Goal: Information Seeking & Learning: Learn about a topic

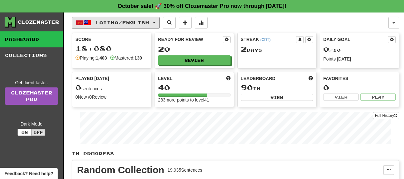
click at [156, 23] on span "button" at bounding box center [154, 22] width 3 height 1
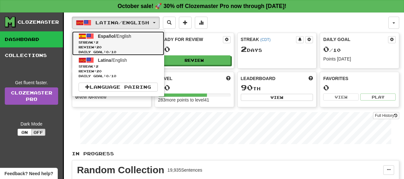
click at [144, 38] on link "Español / English Streak: 2 Review: 20 Daily Goal: 0 / 10" at bounding box center [118, 43] width 92 height 24
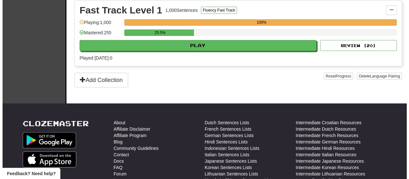
scroll to position [160, 0]
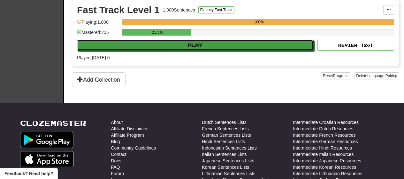
click at [185, 50] on button "Play" at bounding box center [195, 45] width 237 height 11
select select "**"
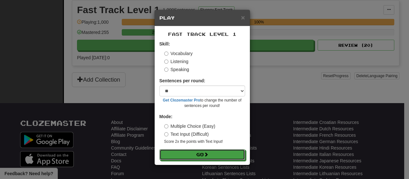
click at [198, 152] on button "Go" at bounding box center [202, 154] width 86 height 11
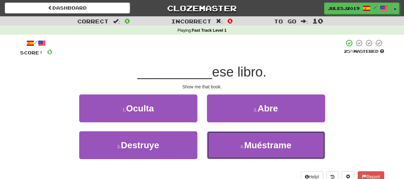
click at [246, 144] on span "Muéstrame" at bounding box center [267, 145] width 47 height 10
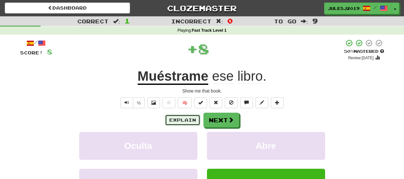
click at [185, 123] on button "Explain" at bounding box center [182, 119] width 35 height 11
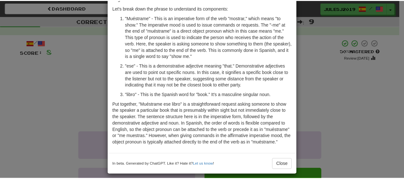
scroll to position [48, 0]
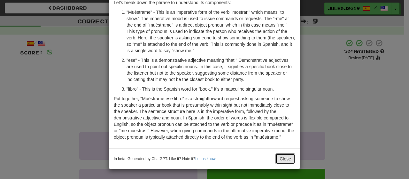
click at [276, 158] on button "Close" at bounding box center [285, 158] width 20 height 11
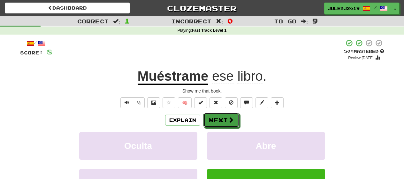
click at [218, 118] on button "Next" at bounding box center [222, 119] width 36 height 15
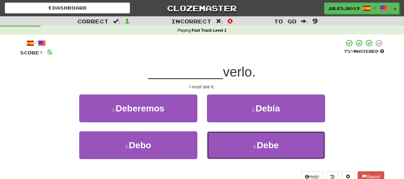
click at [252, 137] on button "4 . Debe" at bounding box center [266, 145] width 118 height 28
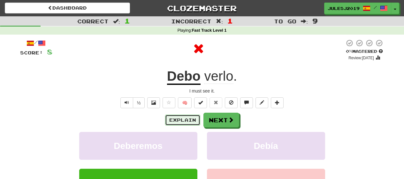
click at [183, 122] on button "Explain" at bounding box center [182, 119] width 35 height 11
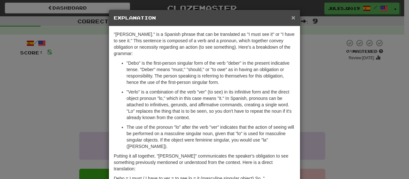
click at [291, 15] on span "×" at bounding box center [293, 17] width 4 height 7
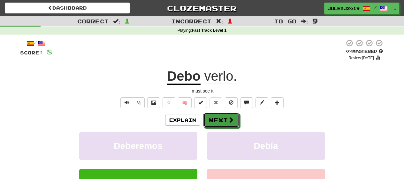
click at [214, 124] on button "Next" at bounding box center [222, 119] width 36 height 15
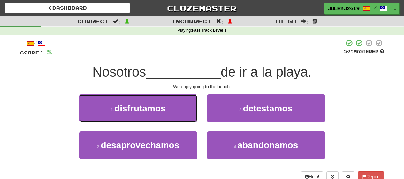
click at [177, 109] on button "1 . disfrutamos" at bounding box center [138, 108] width 118 height 28
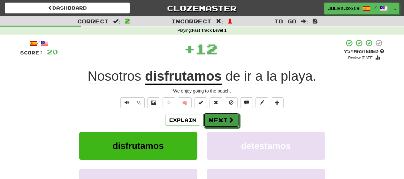
click at [221, 117] on button "Next" at bounding box center [222, 119] width 36 height 15
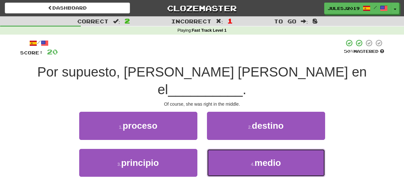
click at [246, 149] on button "4 . medio" at bounding box center [266, 163] width 118 height 28
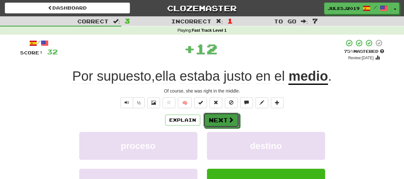
click at [216, 118] on button "Next" at bounding box center [222, 119] width 36 height 15
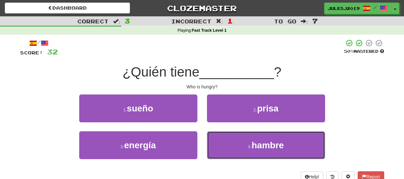
click at [241, 141] on button "4 . hambre" at bounding box center [266, 145] width 118 height 28
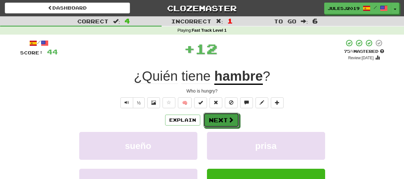
click at [220, 117] on button "Next" at bounding box center [222, 119] width 36 height 15
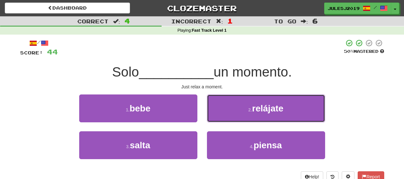
click at [238, 115] on button "2 . relájate" at bounding box center [266, 108] width 118 height 28
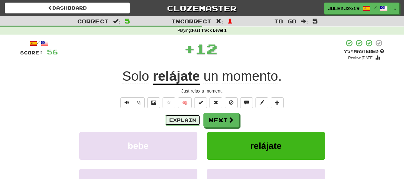
click at [192, 120] on button "Explain" at bounding box center [182, 119] width 35 height 11
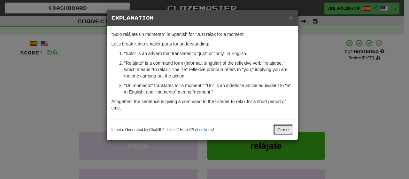
click at [281, 129] on button "Close" at bounding box center [283, 129] width 20 height 11
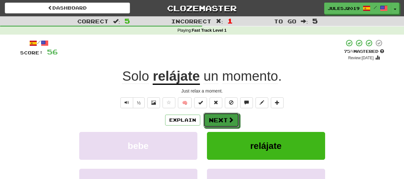
click at [210, 122] on button "Next" at bounding box center [222, 119] width 36 height 15
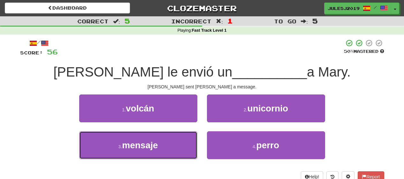
click at [181, 143] on button "3 . mensaje" at bounding box center [138, 145] width 118 height 28
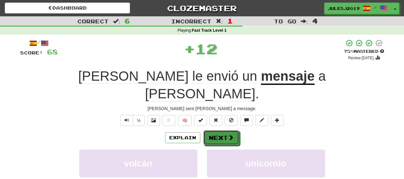
click at [222, 130] on button "Next" at bounding box center [222, 137] width 36 height 15
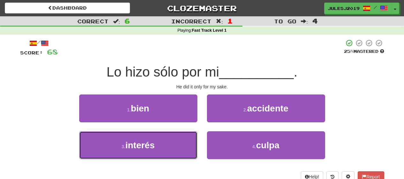
click at [186, 147] on button "3 . interés" at bounding box center [138, 145] width 118 height 28
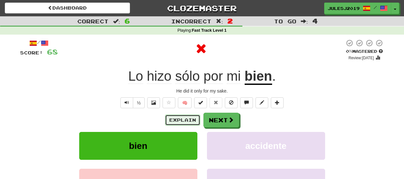
click at [190, 119] on button "Explain" at bounding box center [182, 119] width 35 height 11
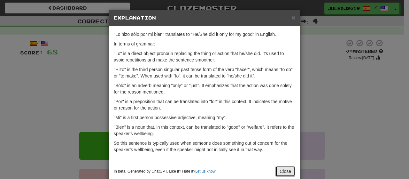
click at [277, 171] on button "Close" at bounding box center [285, 170] width 20 height 11
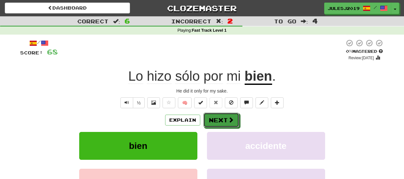
click at [219, 122] on button "Next" at bounding box center [222, 119] width 36 height 15
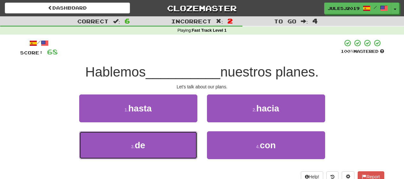
click at [168, 144] on button "3 . de" at bounding box center [138, 145] width 118 height 28
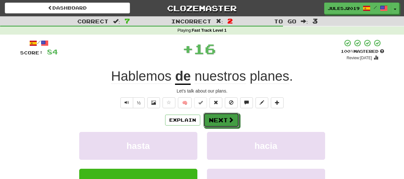
click at [221, 120] on button "Next" at bounding box center [222, 119] width 36 height 15
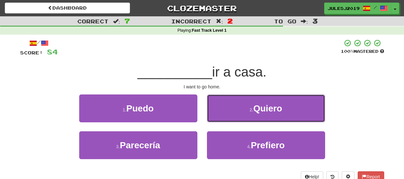
click at [225, 122] on button "2 . Quiero" at bounding box center [266, 108] width 118 height 28
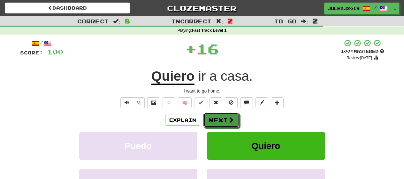
click at [220, 120] on button "Next" at bounding box center [222, 119] width 36 height 15
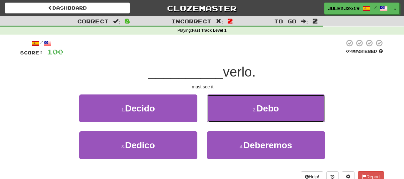
click at [220, 121] on button "2 . Debo" at bounding box center [266, 108] width 118 height 28
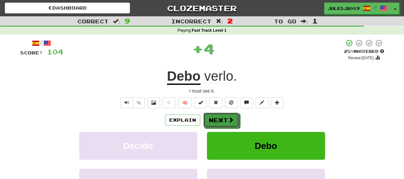
click at [220, 121] on button "Next" at bounding box center [222, 119] width 36 height 15
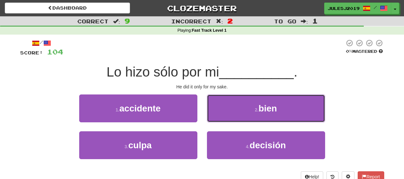
click at [220, 121] on button "2 . bien" at bounding box center [266, 108] width 118 height 28
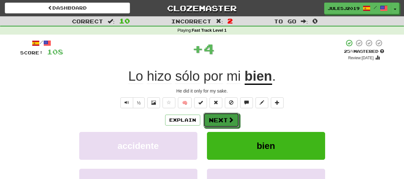
click at [220, 121] on button "Next" at bounding box center [222, 119] width 36 height 15
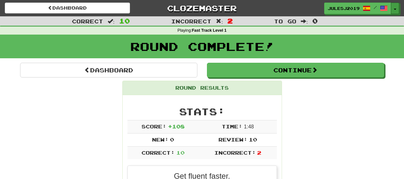
click at [399, 11] on button "Toggle Dropdown" at bounding box center [395, 9] width 8 height 12
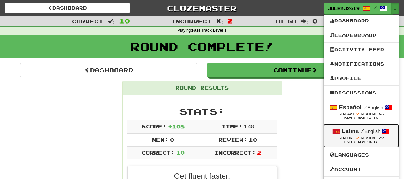
click at [347, 132] on strong "Latina" at bounding box center [350, 130] width 17 height 6
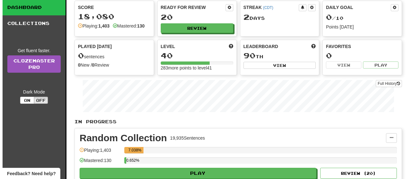
scroll to position [96, 0]
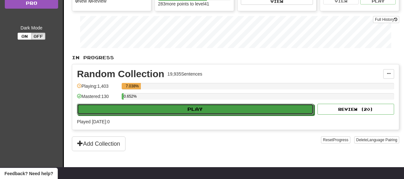
drag, startPoint x: 0, startPoint y: 0, endPoint x: 260, endPoint y: 112, distance: 283.5
click at [260, 112] on button "Play" at bounding box center [195, 109] width 237 height 11
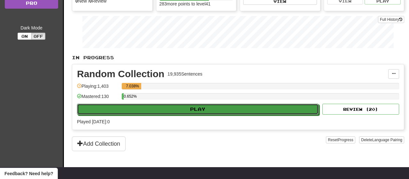
select select "**"
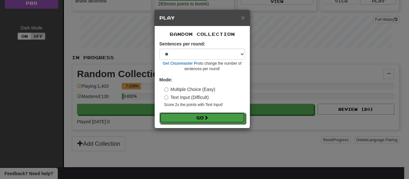
click at [226, 115] on button "Go" at bounding box center [202, 117] width 86 height 11
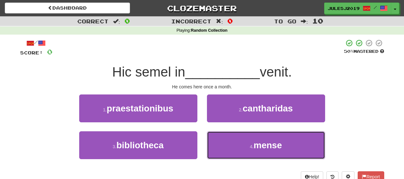
click at [246, 141] on button "4 . mense" at bounding box center [266, 145] width 118 height 28
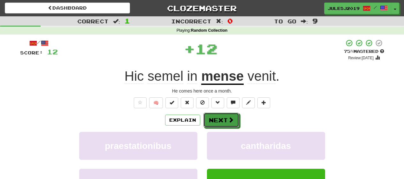
click at [224, 120] on button "Next" at bounding box center [222, 119] width 36 height 15
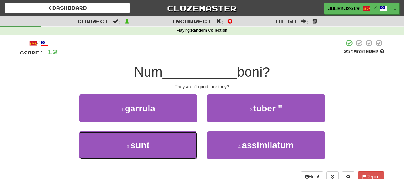
click at [167, 143] on button "3 . sunt" at bounding box center [138, 145] width 118 height 28
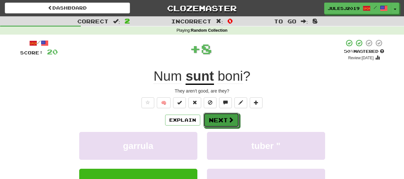
click at [213, 121] on button "Next" at bounding box center [222, 119] width 36 height 15
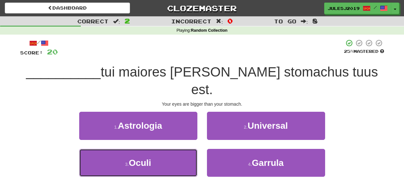
click at [179, 149] on button "3 . Oculi" at bounding box center [138, 163] width 118 height 28
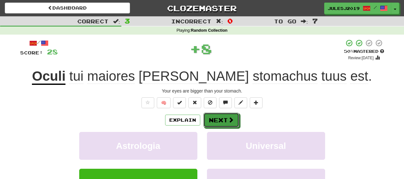
click at [213, 121] on button "Next" at bounding box center [222, 119] width 36 height 15
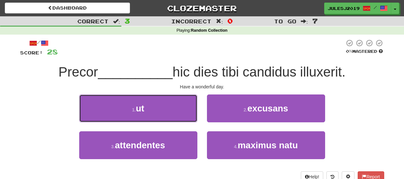
click at [180, 117] on button "1 . ut" at bounding box center [138, 108] width 118 height 28
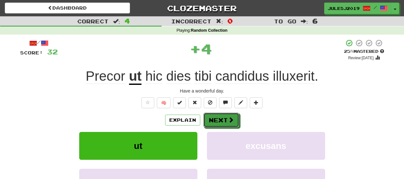
click at [214, 122] on button "Next" at bounding box center [222, 119] width 36 height 15
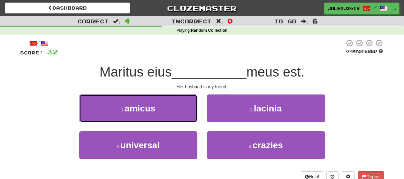
click at [184, 116] on button "1 . amicus" at bounding box center [138, 108] width 118 height 28
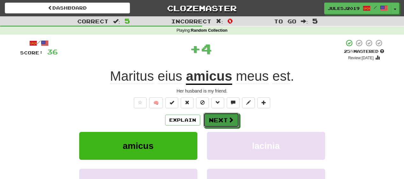
click at [210, 119] on button "Next" at bounding box center [222, 119] width 36 height 15
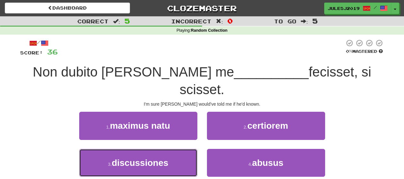
click at [179, 149] on button "3 . discussiones" at bounding box center [138, 163] width 118 height 28
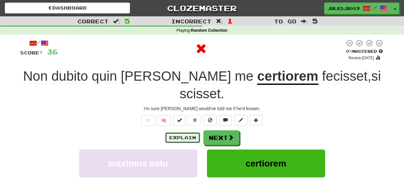
click at [180, 132] on button "Explain" at bounding box center [182, 137] width 35 height 11
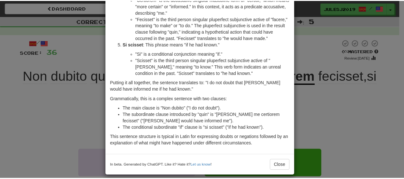
scroll to position [134, 0]
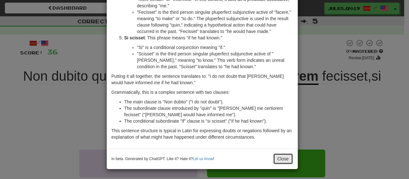
click at [281, 160] on button "Close" at bounding box center [283, 158] width 20 height 11
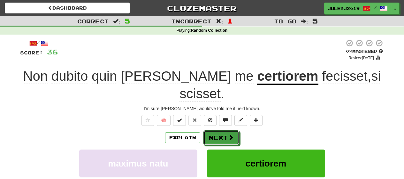
click at [225, 130] on button "Next" at bounding box center [222, 137] width 36 height 15
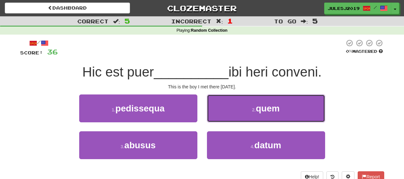
click at [239, 118] on button "2 . quem" at bounding box center [266, 108] width 118 height 28
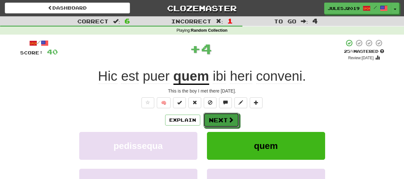
click at [222, 124] on button "Next" at bounding box center [222, 119] width 36 height 15
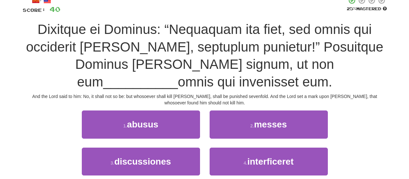
scroll to position [32, 0]
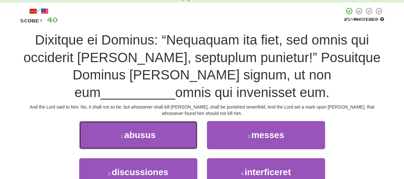
click at [177, 124] on button "1 . abusus" at bounding box center [138, 135] width 118 height 28
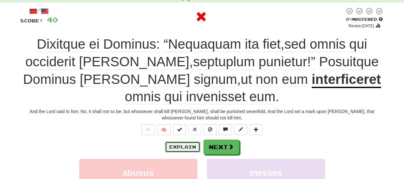
click at [188, 141] on button "Explain" at bounding box center [182, 146] width 35 height 11
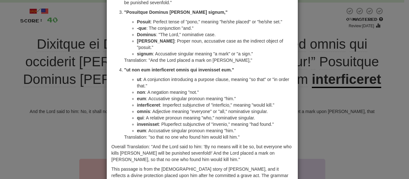
scroll to position [249, 0]
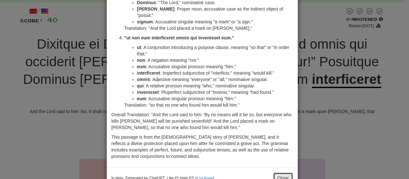
click at [274, 172] on button "Close" at bounding box center [283, 177] width 20 height 11
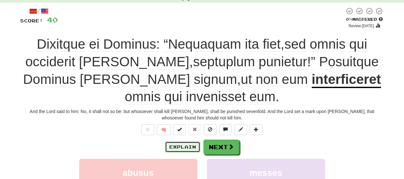
click at [173, 141] on button "Explain" at bounding box center [182, 146] width 35 height 11
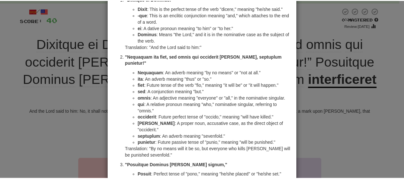
scroll to position [0, 0]
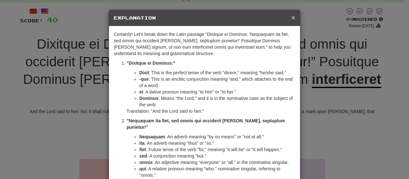
click at [291, 17] on span "×" at bounding box center [293, 17] width 4 height 7
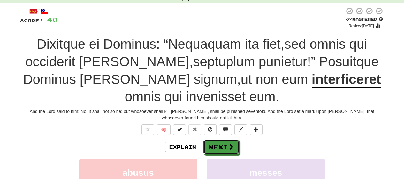
click at [223, 139] on button "Next" at bounding box center [222, 146] width 36 height 15
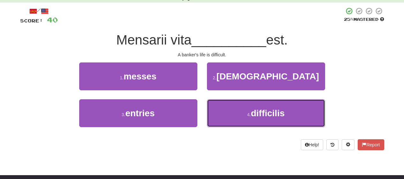
click at [241, 108] on button "4 . difficilis" at bounding box center [266, 113] width 118 height 28
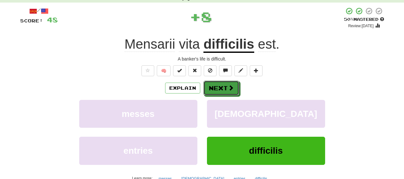
click at [223, 87] on button "Next" at bounding box center [222, 88] width 36 height 15
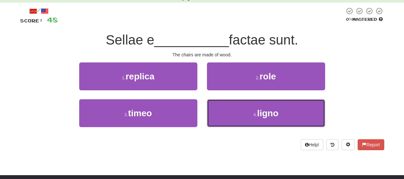
click at [231, 109] on button "4 . ligno" at bounding box center [266, 113] width 118 height 28
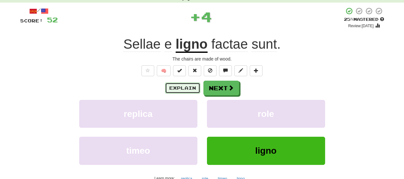
click at [184, 87] on button "Explain" at bounding box center [182, 87] width 35 height 11
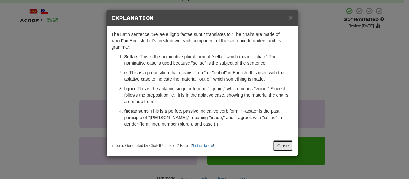
click at [279, 145] on button "Close" at bounding box center [283, 145] width 20 height 11
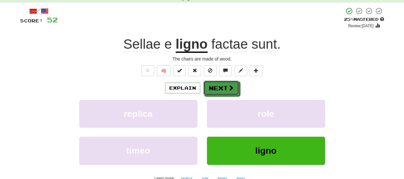
click at [212, 91] on button "Next" at bounding box center [222, 88] width 36 height 15
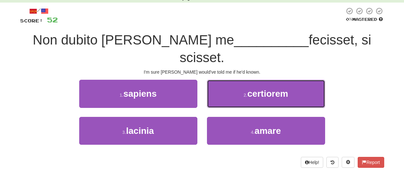
click at [222, 82] on button "2 . certiorem" at bounding box center [266, 94] width 118 height 28
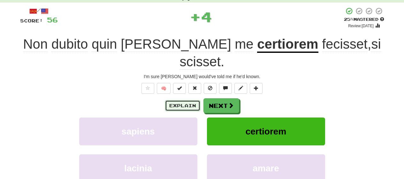
click at [189, 100] on button "Explain" at bounding box center [182, 105] width 35 height 11
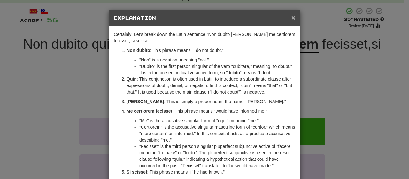
click at [291, 19] on span "×" at bounding box center [293, 17] width 4 height 7
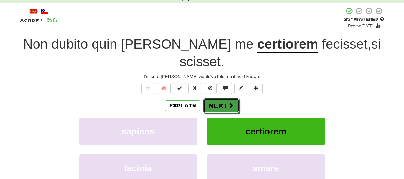
click at [219, 98] on button "Next" at bounding box center [222, 105] width 36 height 15
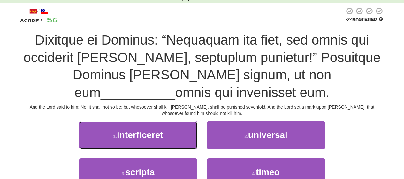
click at [178, 121] on button "1 . interficeret" at bounding box center [138, 135] width 118 height 28
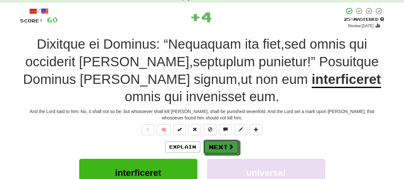
click at [225, 139] on button "Next" at bounding box center [222, 146] width 36 height 15
